Goal: Task Accomplishment & Management: Manage account settings

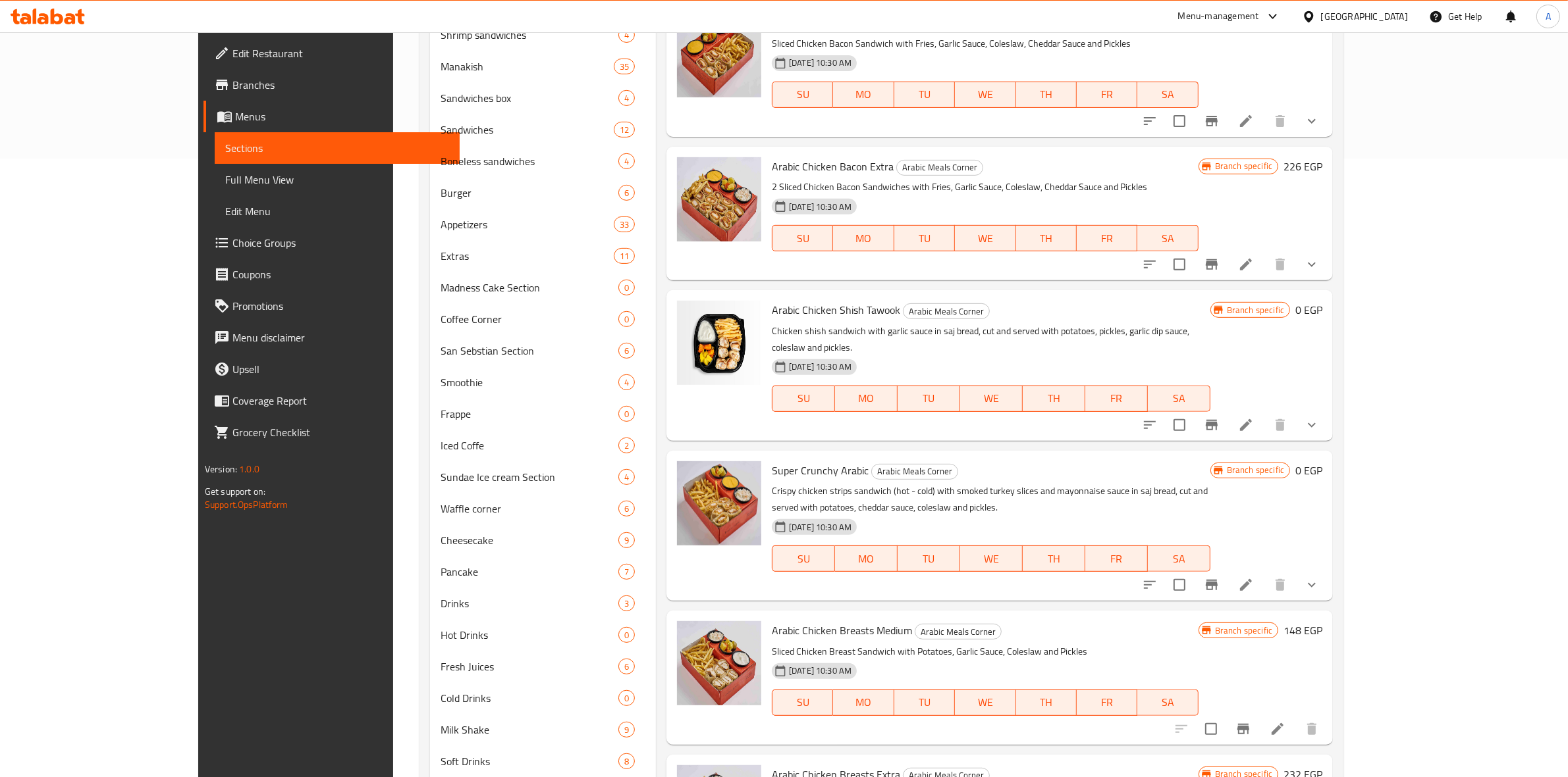
scroll to position [557, 0]
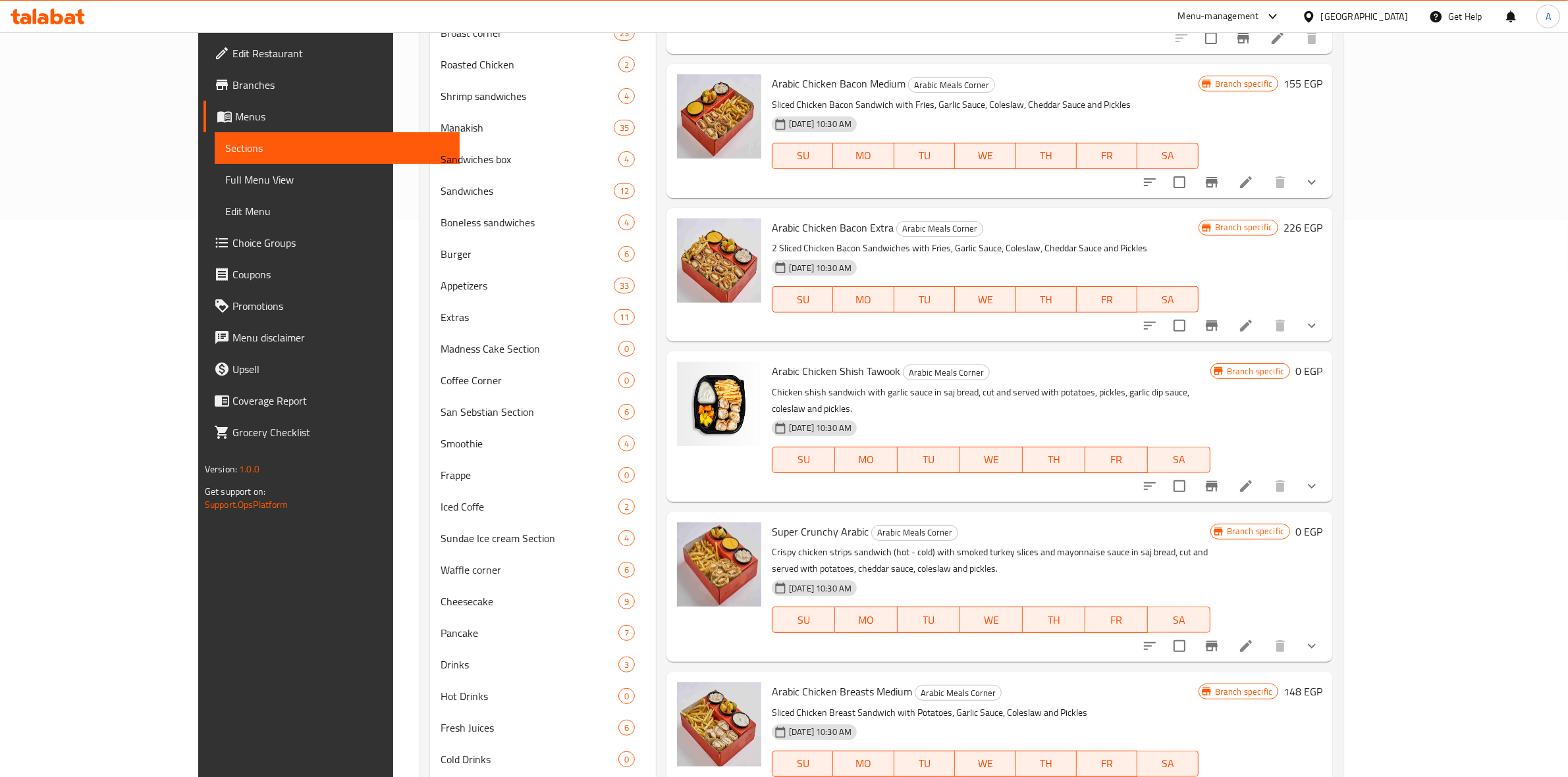
click at [50, 17] on icon at bounding box center [47, 17] width 74 height 16
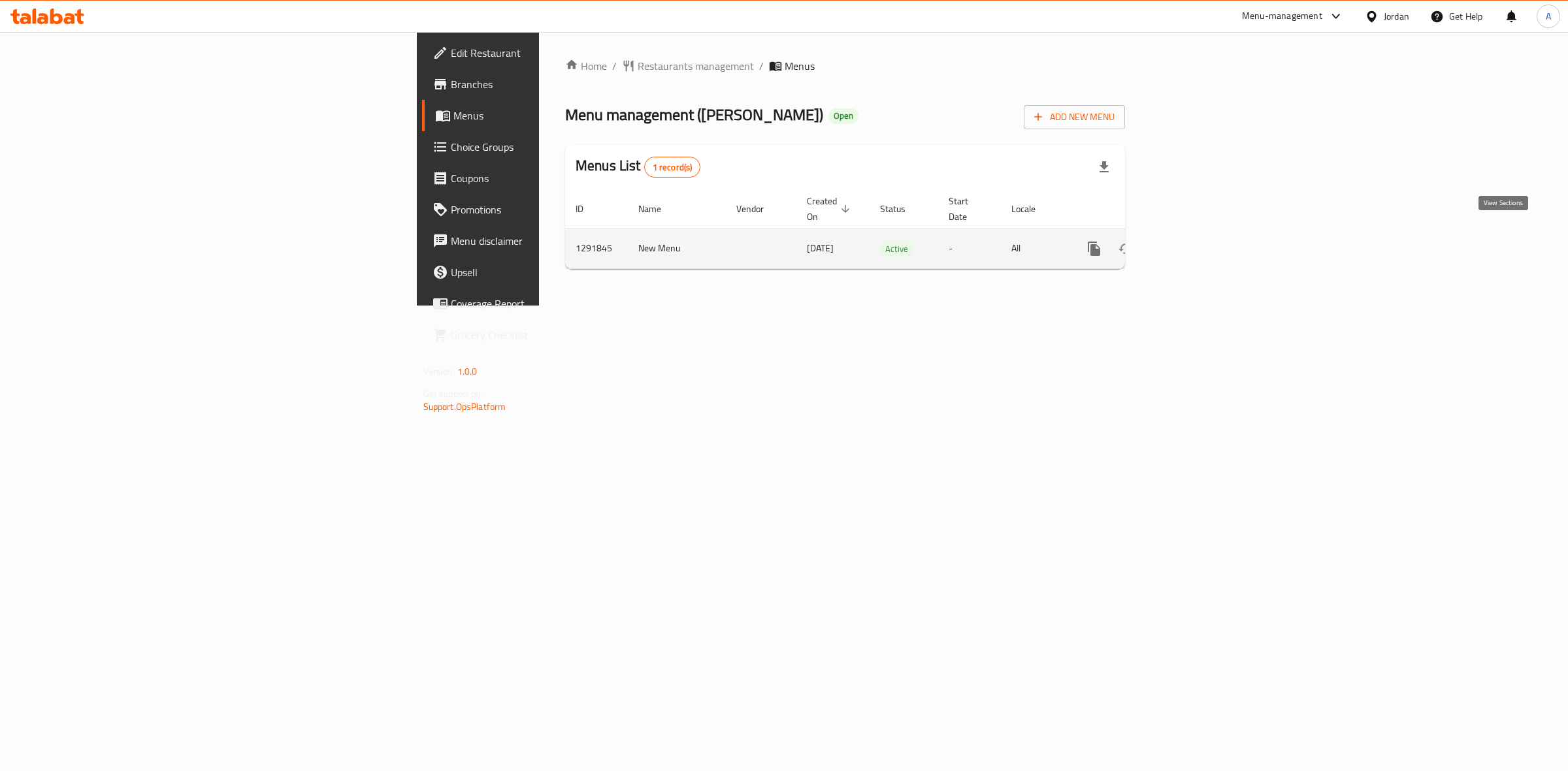
click at [1196, 241] on icon "enhanced table" at bounding box center [1189, 249] width 16 height 16
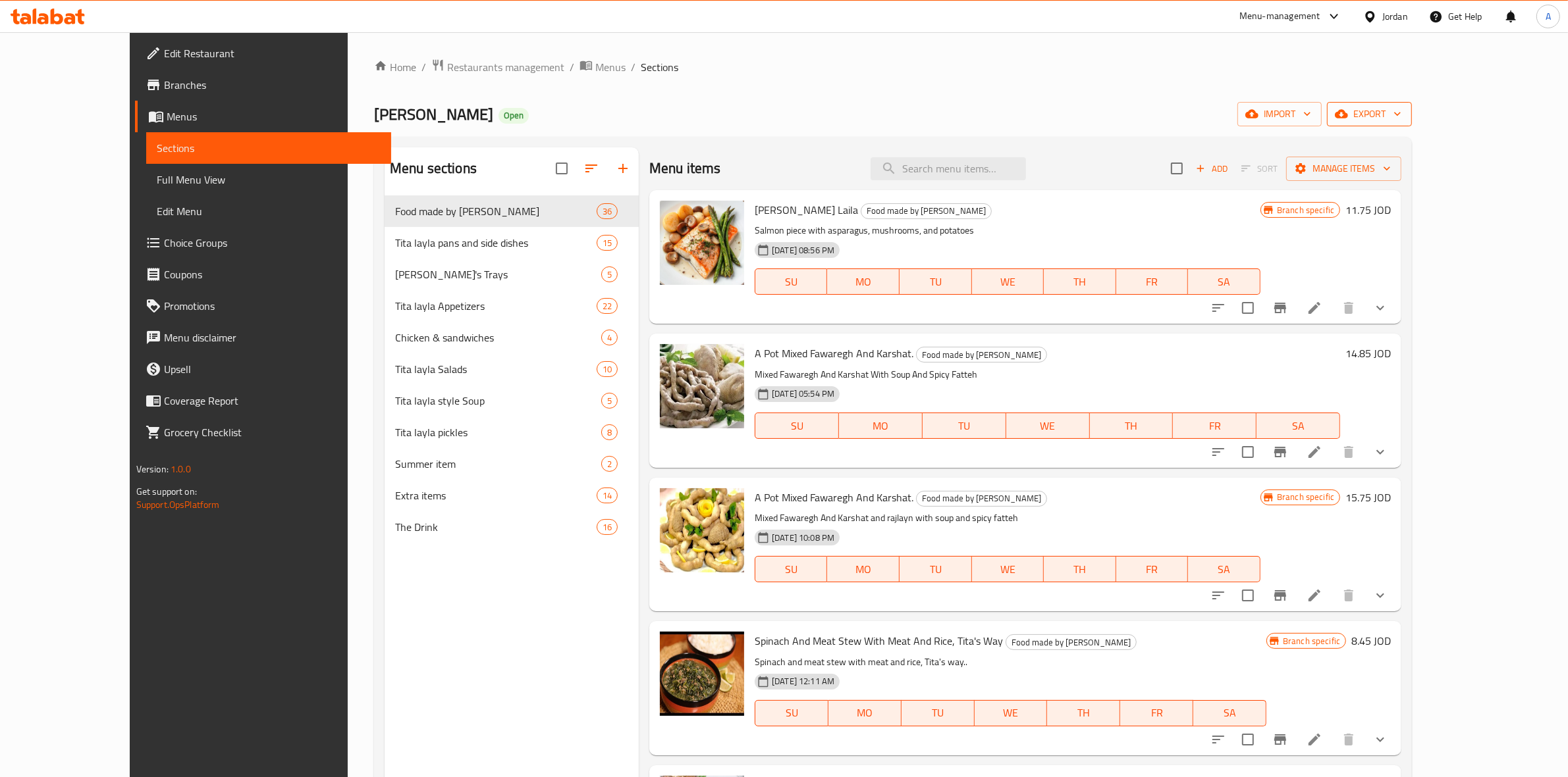
click at [1401, 111] on span "export" at bounding box center [1369, 114] width 64 height 17
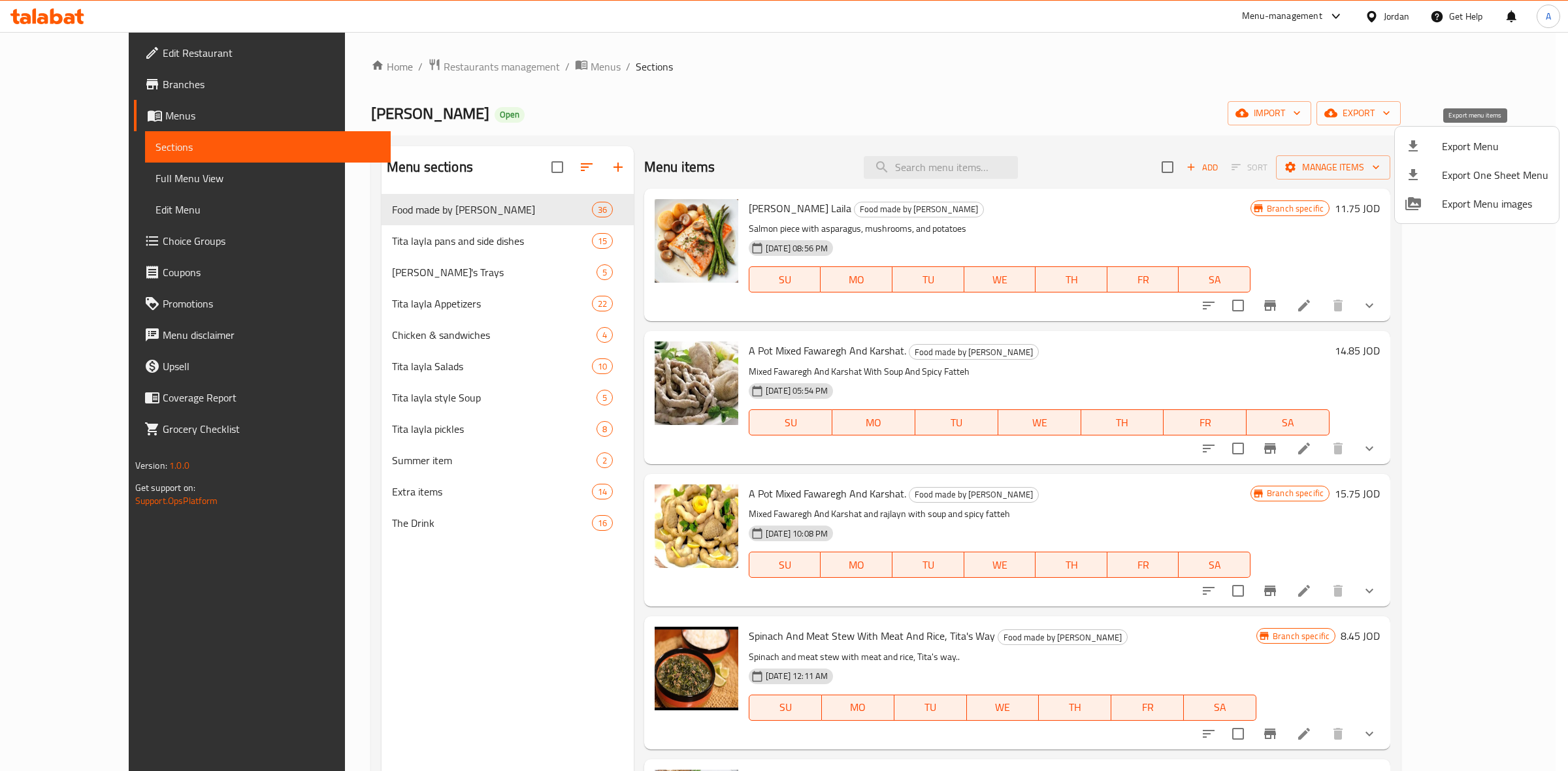
click at [1457, 151] on span "Export Menu" at bounding box center [1496, 147] width 107 height 16
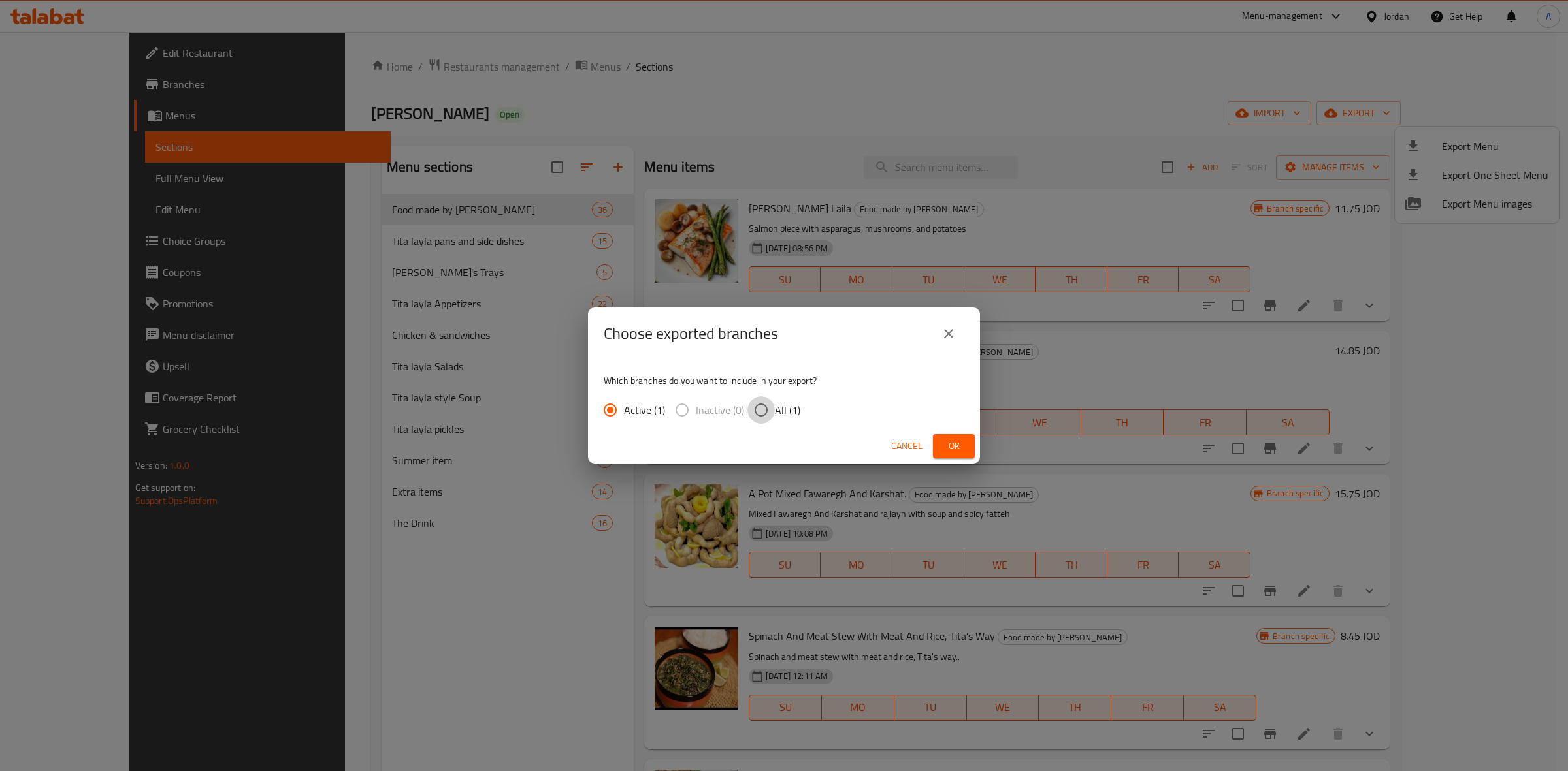
click at [767, 409] on input "All (1)" at bounding box center [761, 410] width 27 height 27
radio input "true"
click at [961, 452] on span "Ok" at bounding box center [954, 446] width 21 height 16
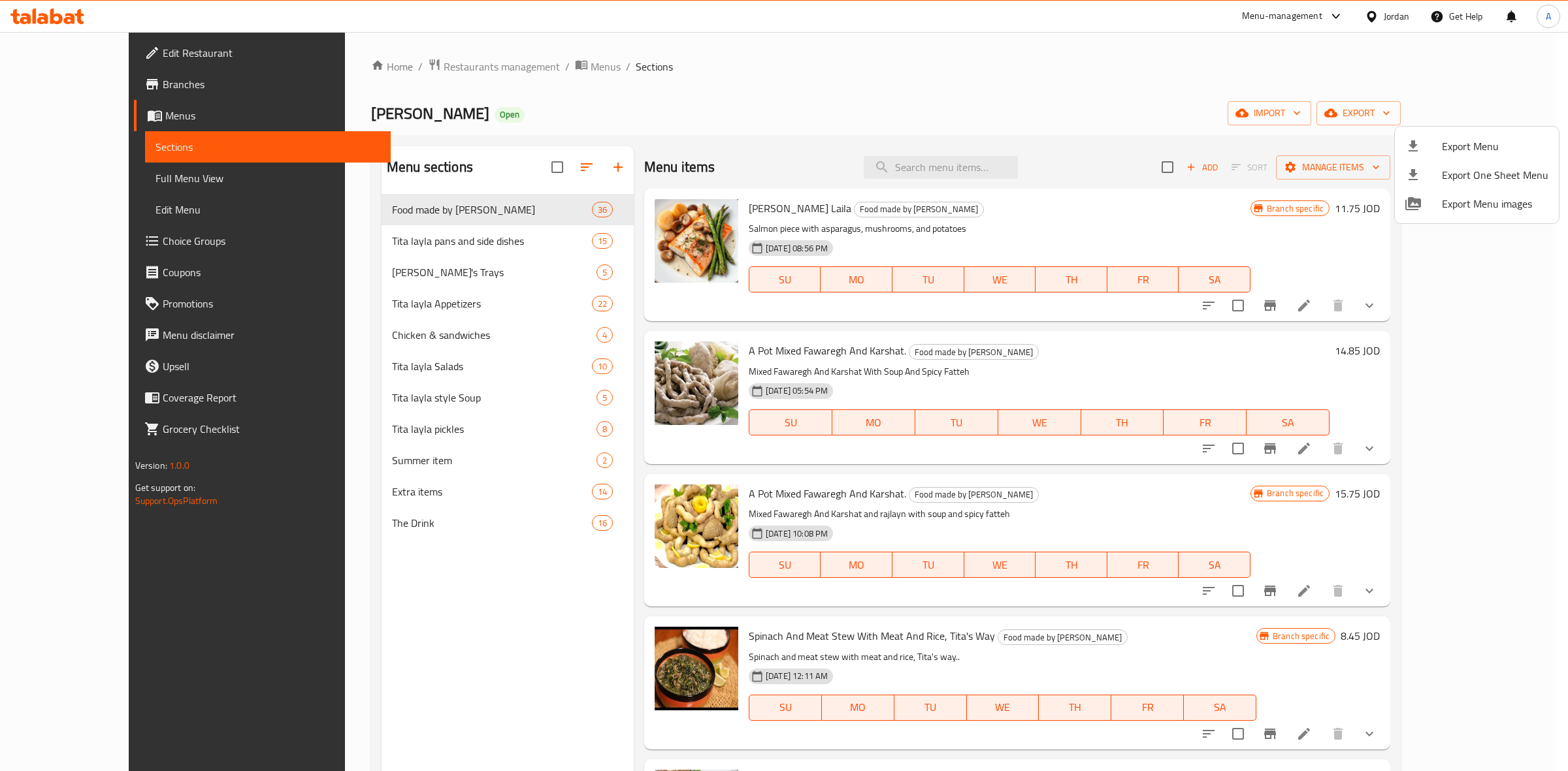
click at [953, 56] on div at bounding box center [784, 386] width 1568 height 771
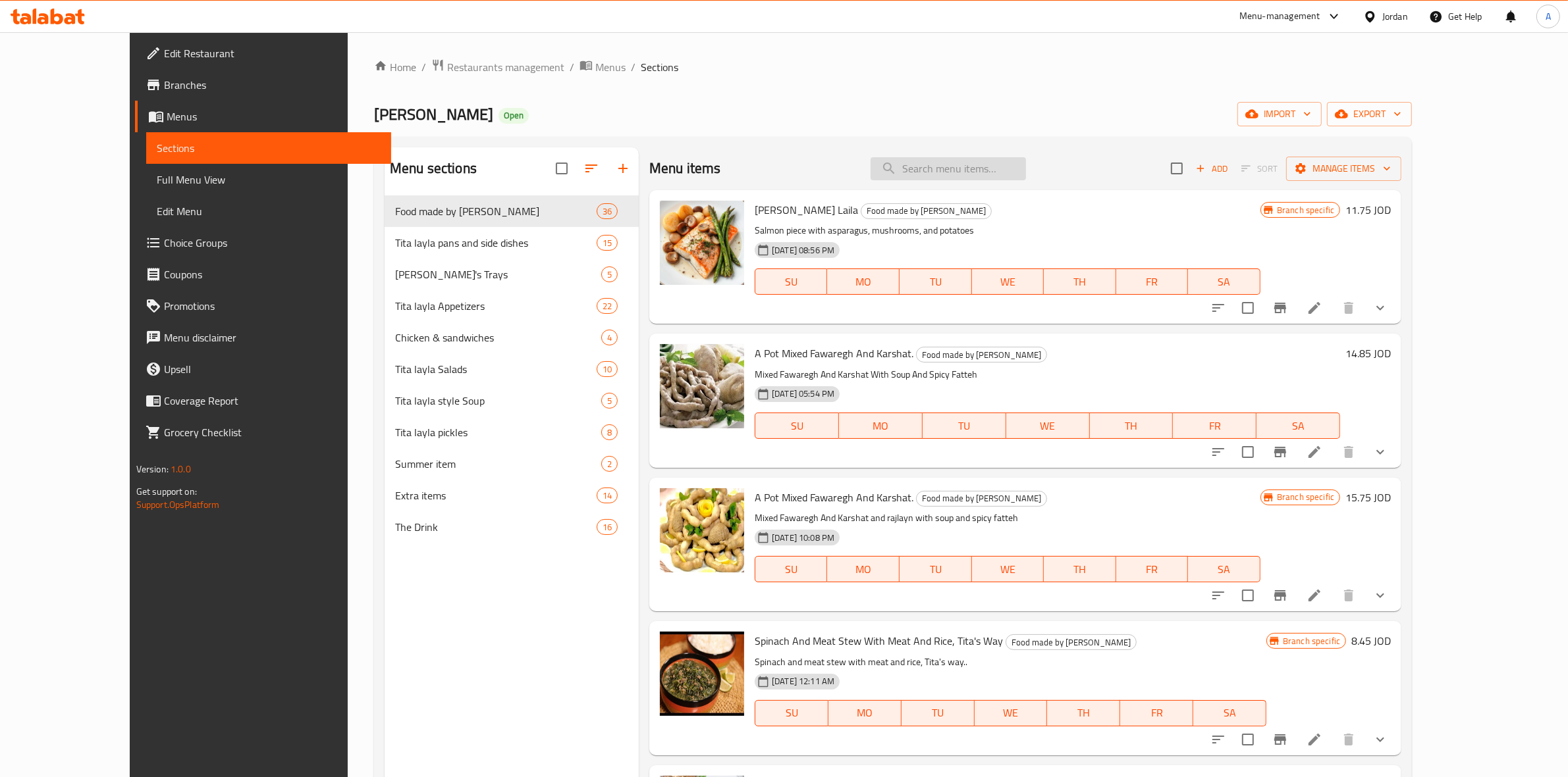
click at [989, 168] on input "search" at bounding box center [948, 168] width 156 height 23
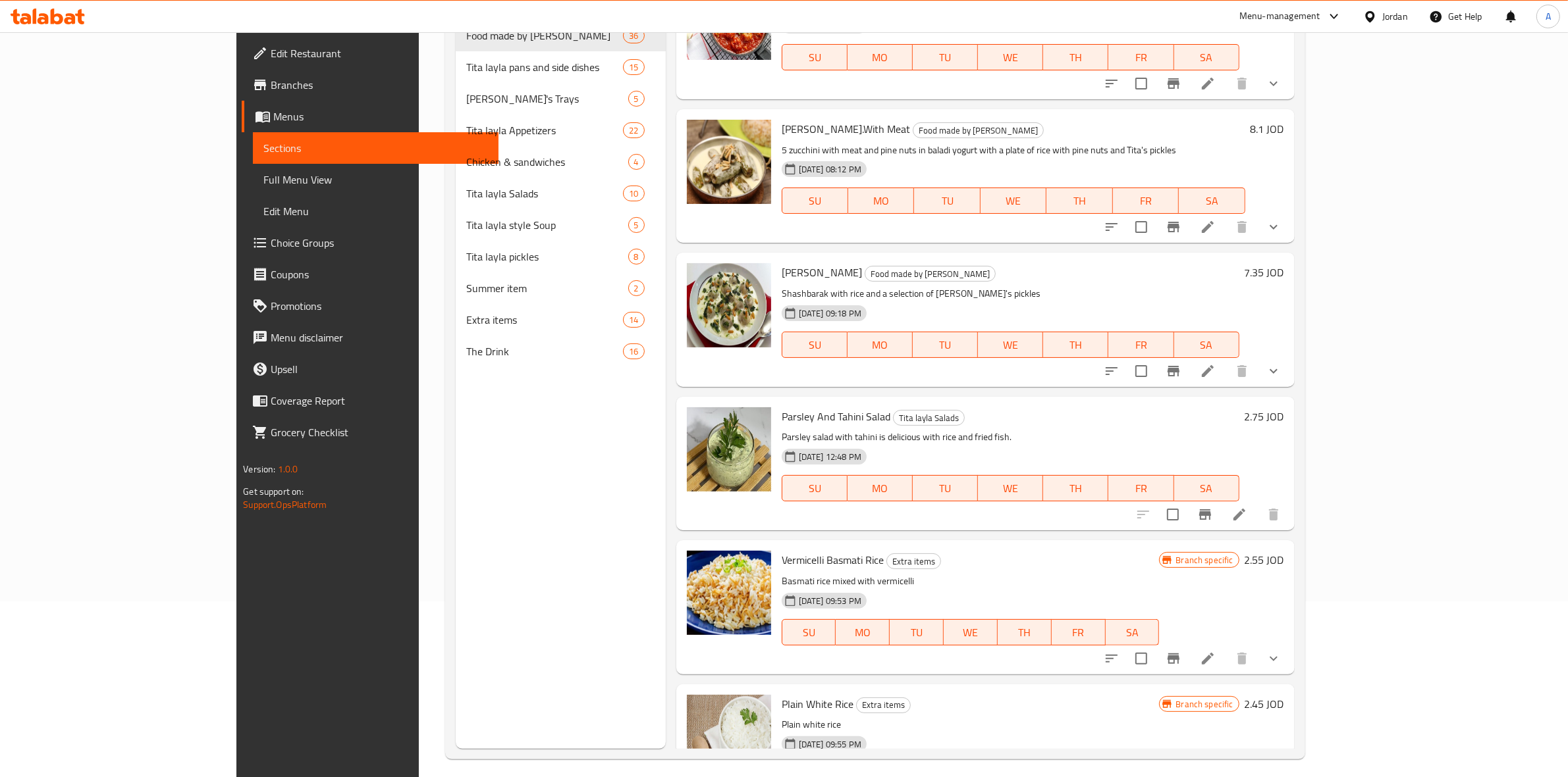
scroll to position [185, 0]
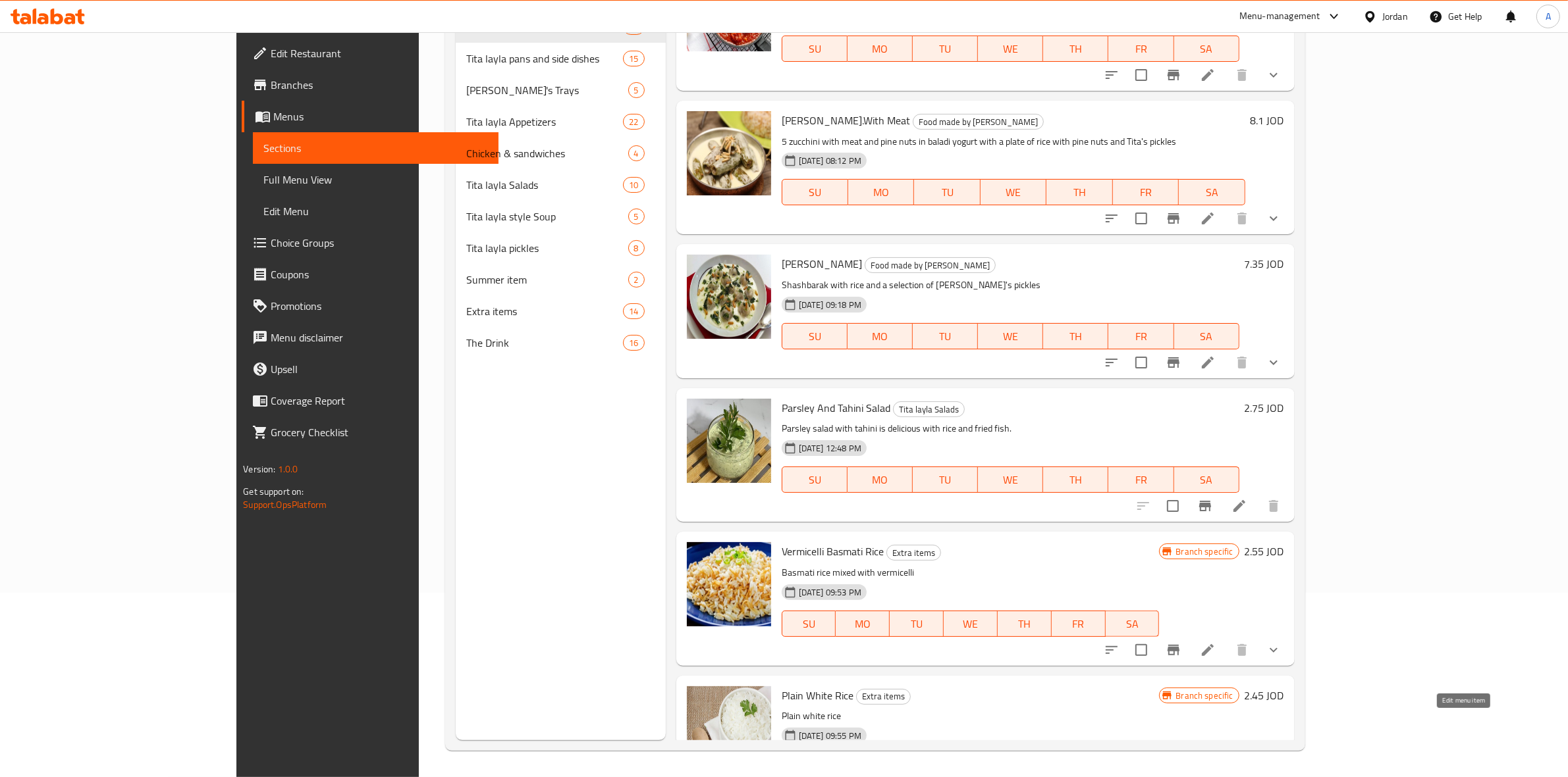
type input "RICE"
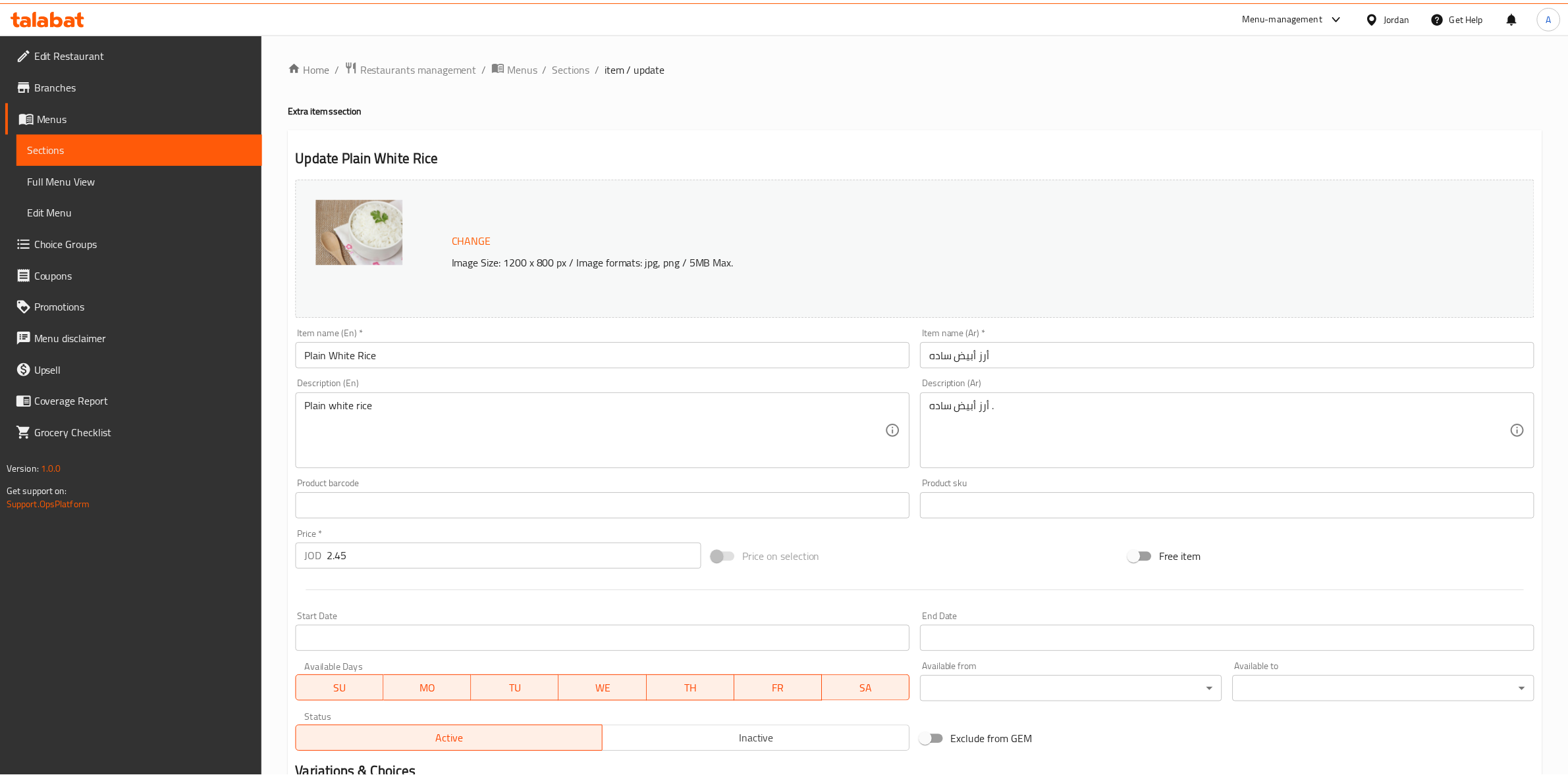
scroll to position [170, 0]
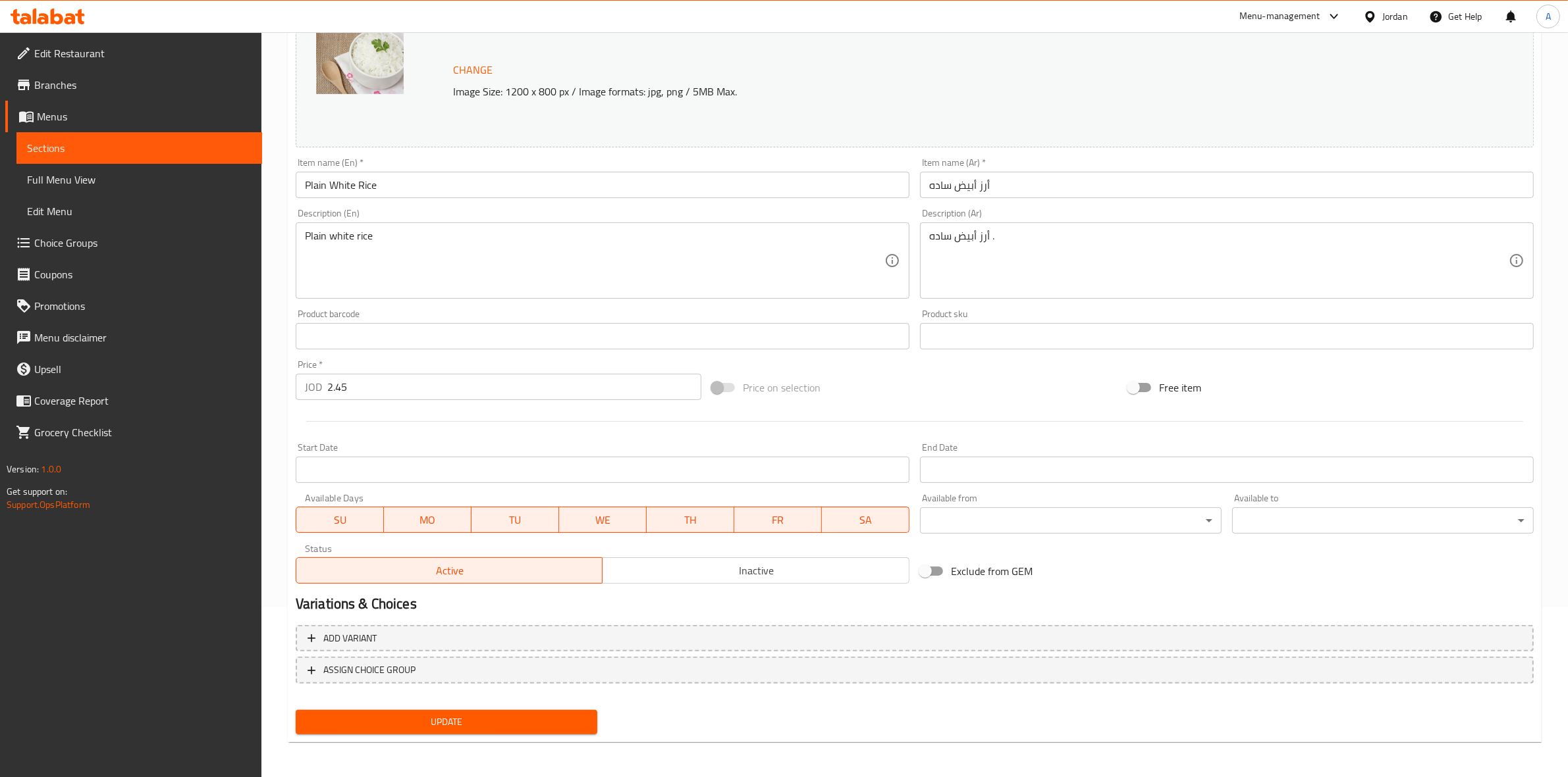
drag, startPoint x: 385, startPoint y: 238, endPoint x: 39, endPoint y: 229, distance: 346.1
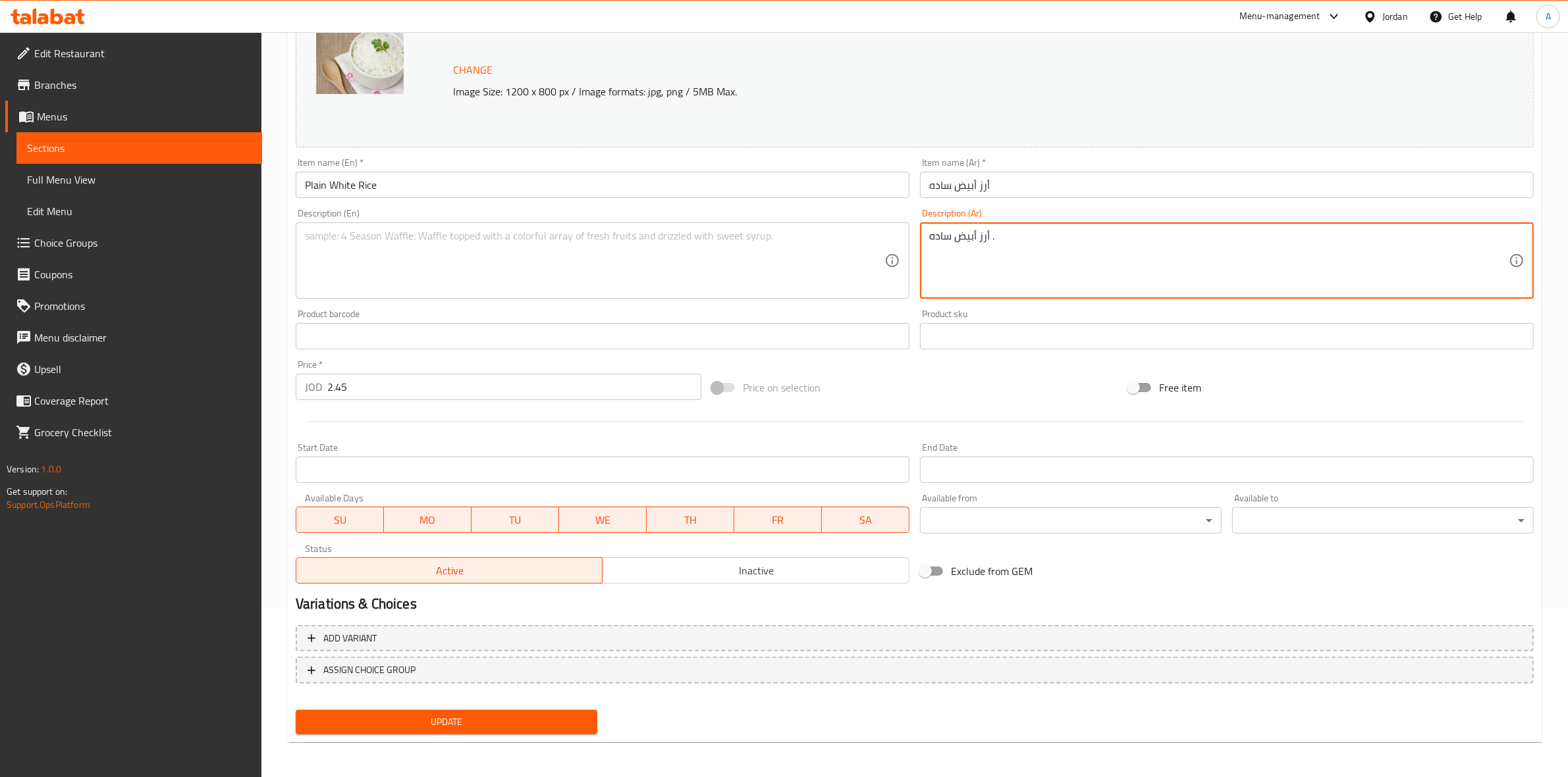
drag, startPoint x: 1025, startPoint y: 246, endPoint x: 919, endPoint y: 212, distance: 111.3
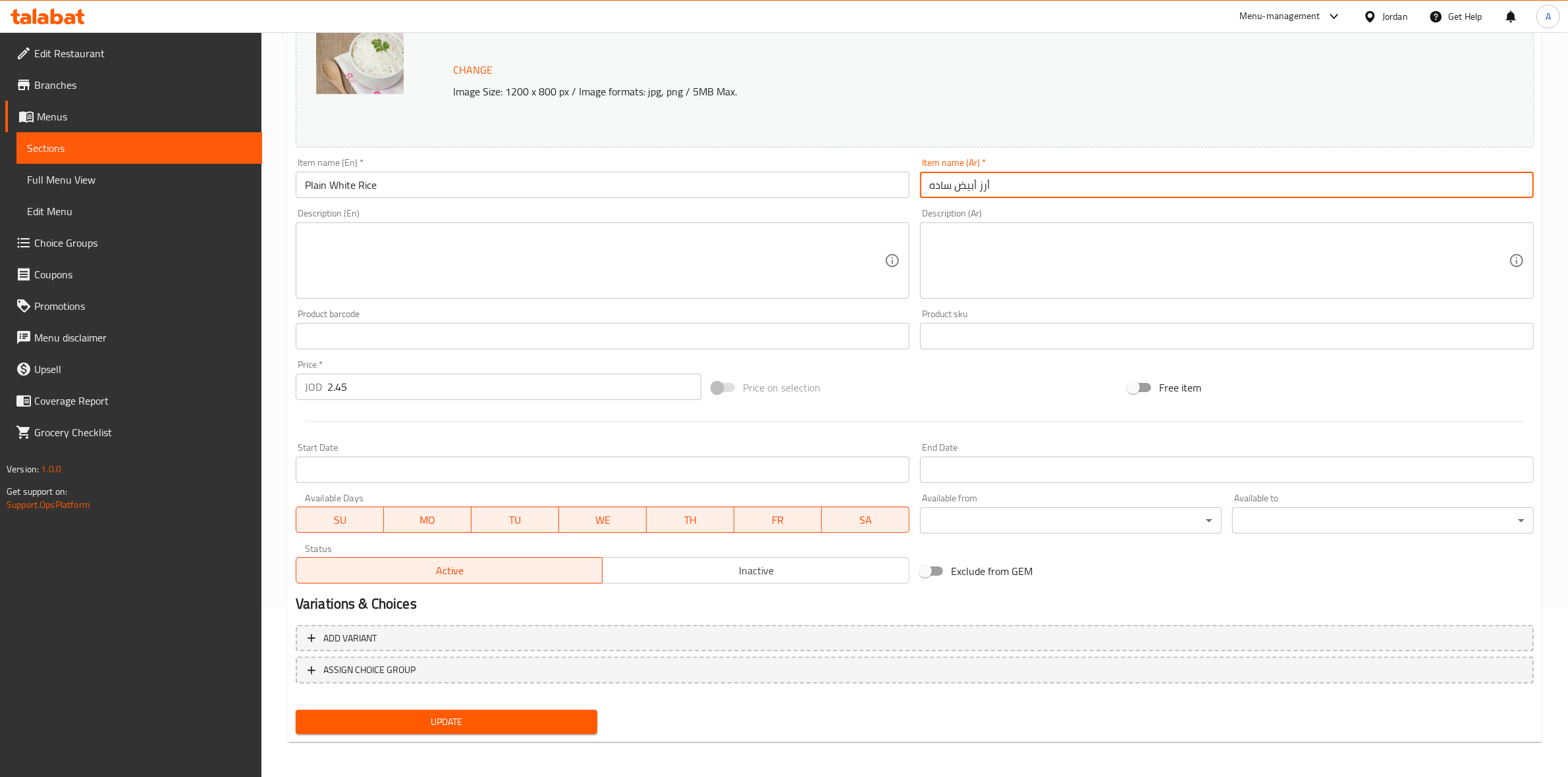
click at [1015, 178] on input "أرز أبيض ساده" at bounding box center [1226, 185] width 614 height 26
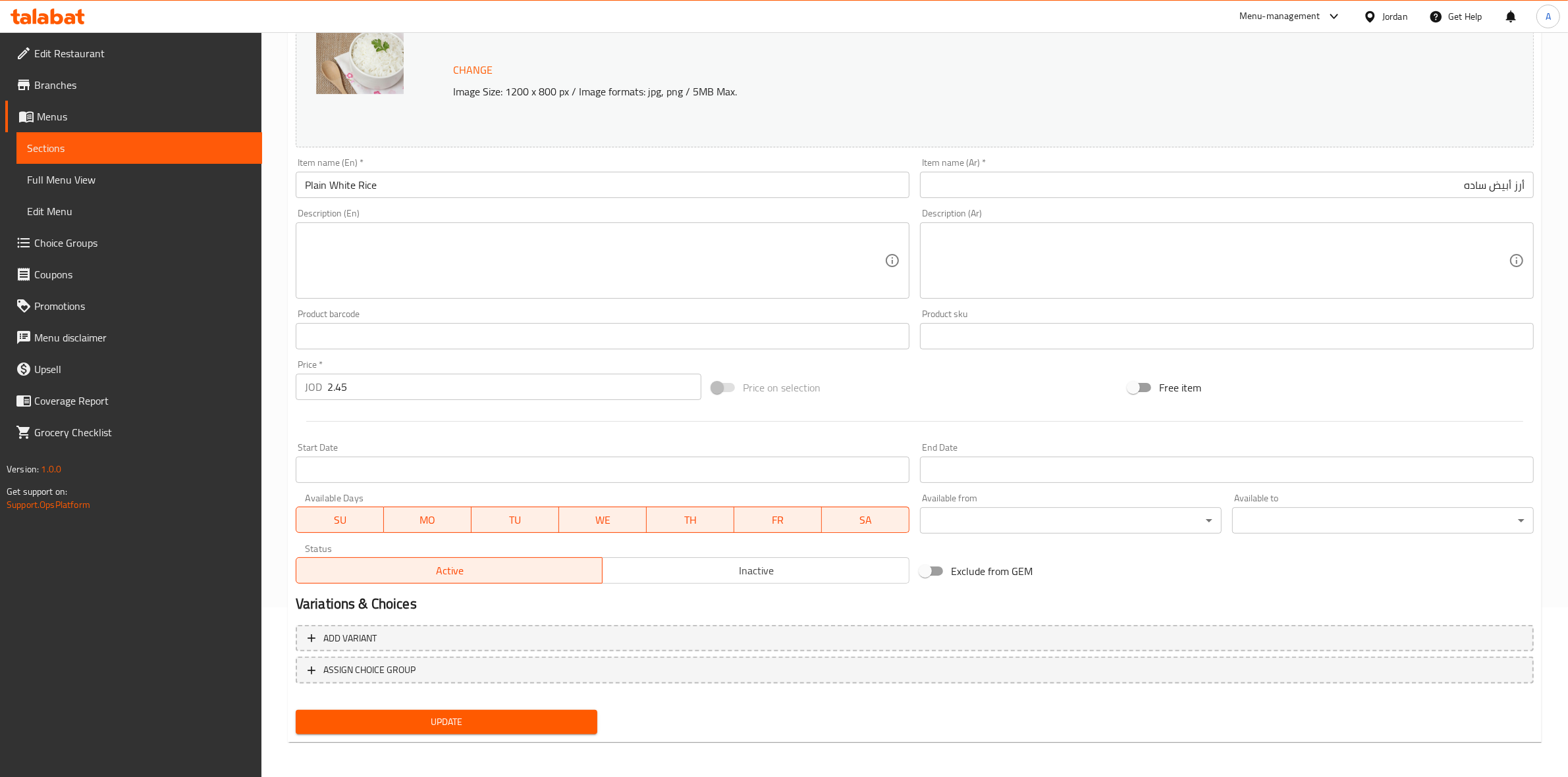
click at [271, 411] on div "Home / Restaurants management / Menus / Sections / item / update Extra items se…" at bounding box center [915, 321] width 1307 height 917
click at [449, 715] on span "Update" at bounding box center [446, 722] width 280 height 17
